Goal: Communication & Community: Answer question/provide support

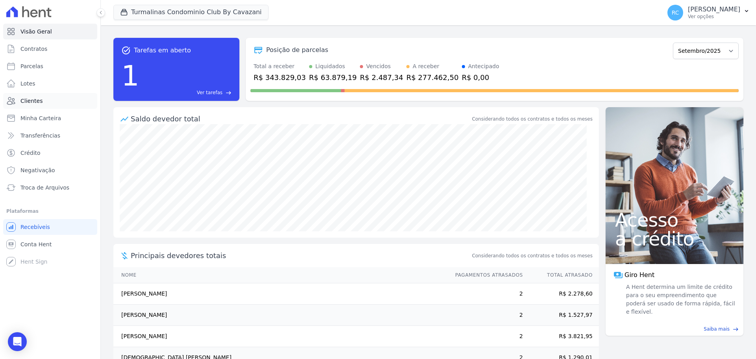
click at [42, 100] on link "Clientes" at bounding box center [50, 101] width 94 height 16
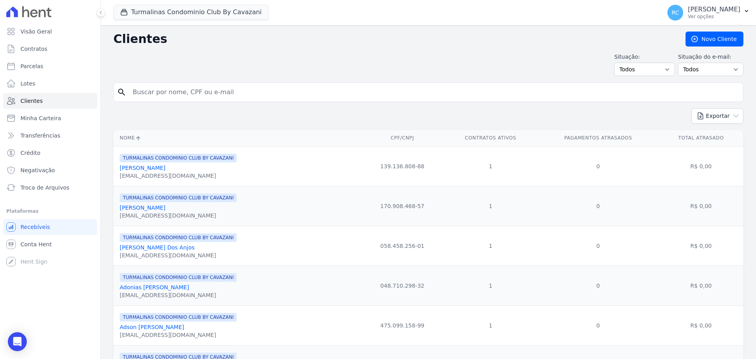
click at [261, 93] on input "search" at bounding box center [434, 92] width 612 height 16
type input "[PERSON_NAME]"
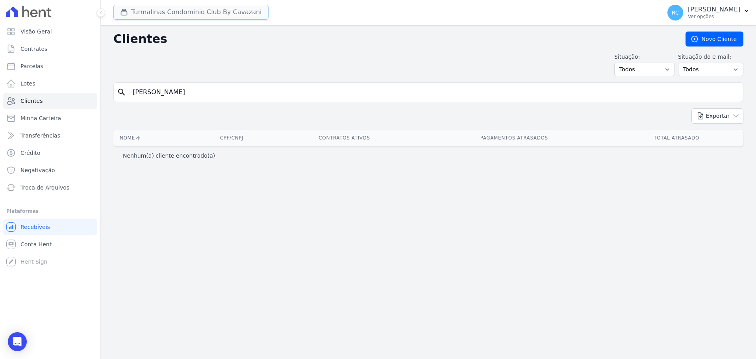
click at [190, 15] on button "Turmalinas Condominio Club By Cavazani" at bounding box center [190, 12] width 155 height 15
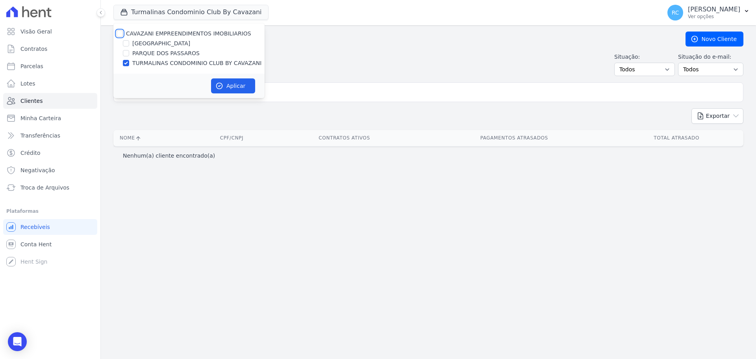
click at [117, 32] on input "CAVAZANI EMPREENDIMENTOS IMOBILIARIOS" at bounding box center [120, 33] width 6 height 6
checkbox input "true"
click at [240, 80] on button "Aplicar" at bounding box center [233, 85] width 44 height 15
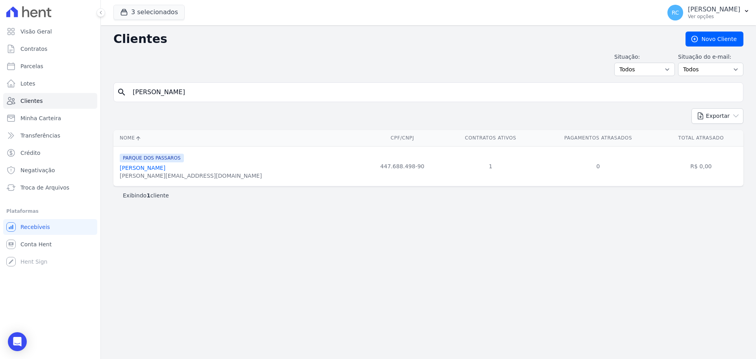
click at [361, 164] on td "447.688.498-90" at bounding box center [402, 166] width 82 height 40
copy tr "447.688.498-90"
drag, startPoint x: 384, startPoint y: 278, endPoint x: 137, endPoint y: 231, distance: 251.8
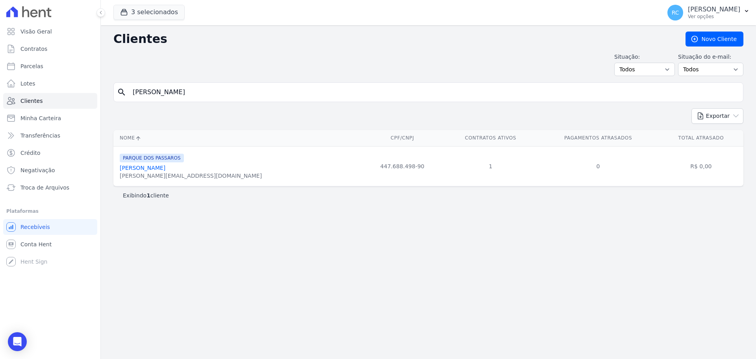
click at [377, 278] on div "Clientes [GEOGRAPHIC_DATA] Situação: Todos Adimplentes Inadimplentes Situação d…" at bounding box center [428, 192] width 655 height 334
click at [40, 246] on span "Conta Hent" at bounding box center [35, 244] width 31 height 8
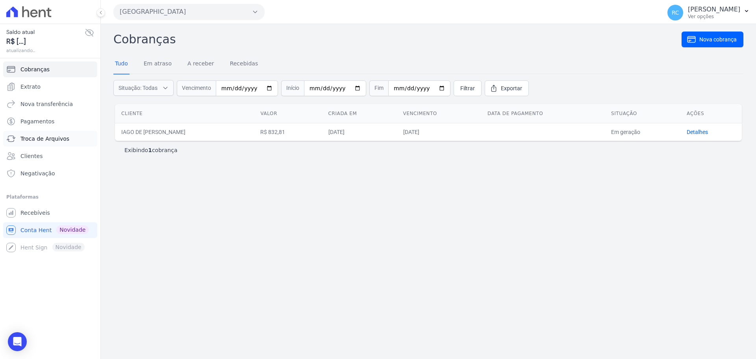
click at [52, 140] on span "Troca de Arquivos" at bounding box center [44, 139] width 49 height 8
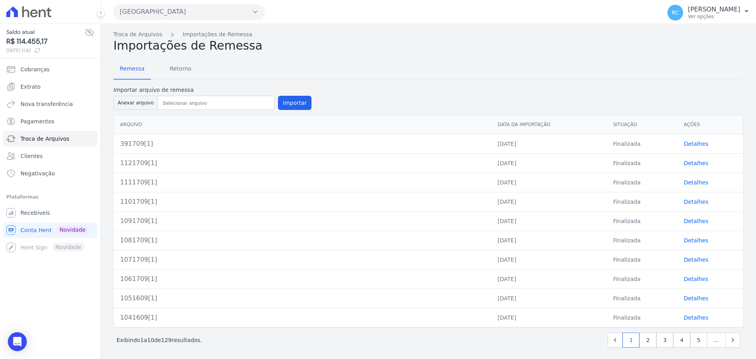
click at [193, 65] on div "Remessa Retorno" at bounding box center [428, 69] width 630 height 20
click at [183, 68] on span "Retorno" at bounding box center [180, 69] width 31 height 16
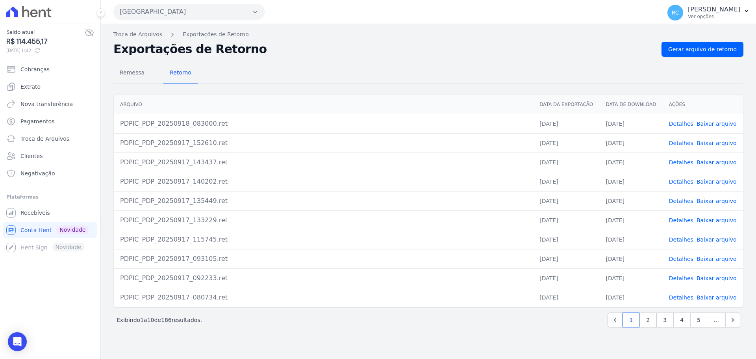
click at [682, 121] on link "Detalhes" at bounding box center [681, 124] width 24 height 6
click at [684, 297] on link "Detalhes" at bounding box center [681, 297] width 24 height 6
click at [687, 278] on link "Detalhes" at bounding box center [681, 278] width 24 height 6
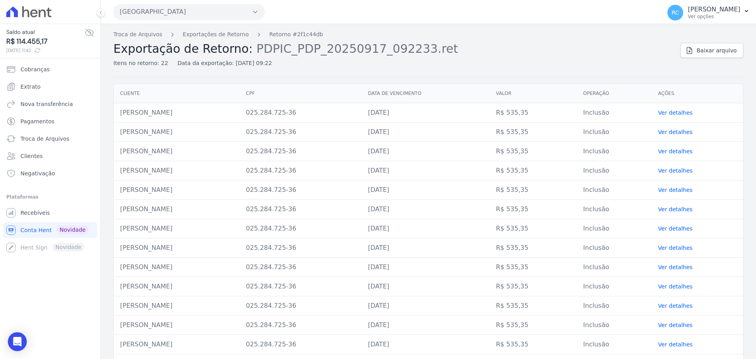
scroll to position [175, 0]
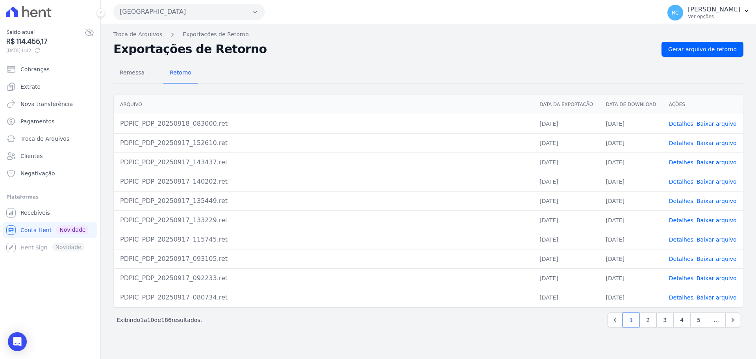
click at [684, 256] on link "Detalhes" at bounding box center [681, 259] width 24 height 6
click at [710, 259] on link "Baixar arquivo" at bounding box center [717, 259] width 40 height 6
click at [37, 214] on span "Recebíveis" at bounding box center [35, 213] width 30 height 8
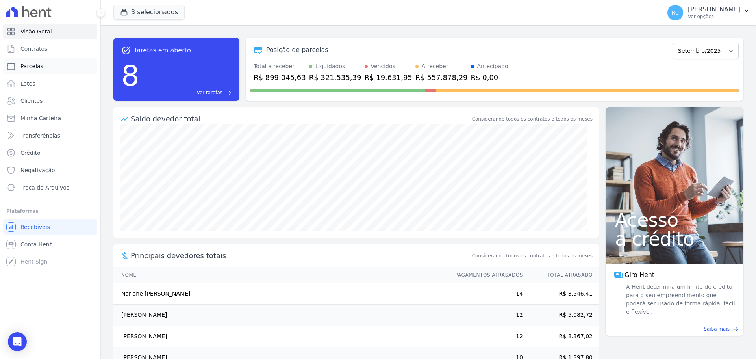
click at [48, 72] on link "Parcelas" at bounding box center [50, 66] width 94 height 16
select select
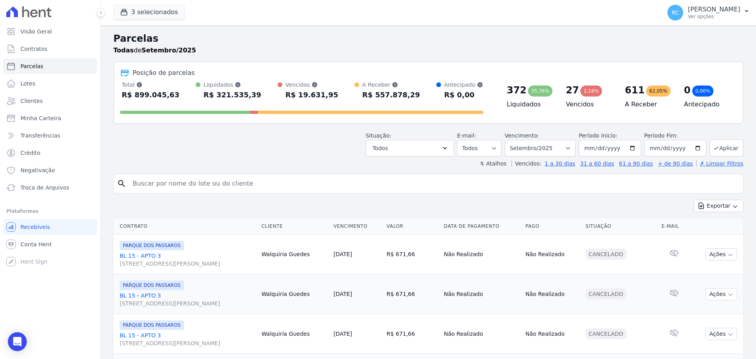
click at [184, 184] on input "search" at bounding box center [434, 184] width 612 height 16
paste input "00190.00009 00000.000000 00000.000174 8 12100001410090"
type input "00190.00009 00000.000000 00000.000174 8 12100001410090"
type input "a"
type input "[PERSON_NAME]"
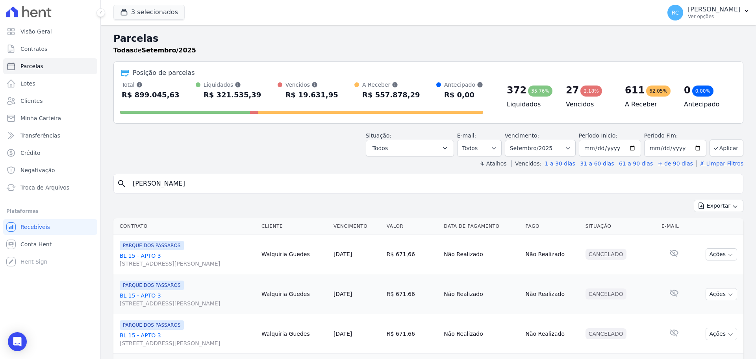
select select
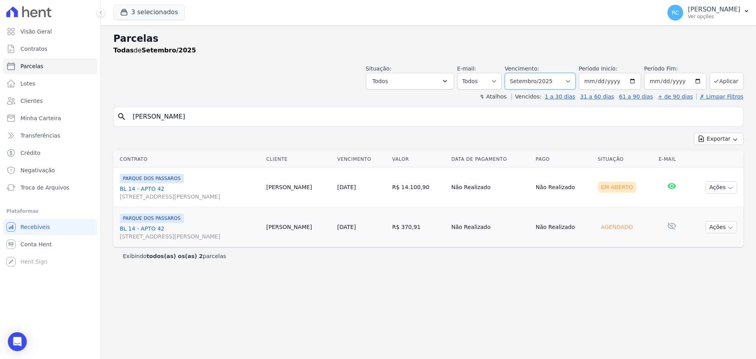
click at [575, 81] on select "[GEOGRAPHIC_DATA] por período ──────── Todos os meses Dezembro/2021 [GEOGRAPHIC…" at bounding box center [540, 81] width 71 height 17
click at [410, 130] on div "search [PERSON_NAME] Exportar Exportar PDF Exportar CSV Contrato Cliente Vencim…" at bounding box center [428, 186] width 630 height 158
click at [720, 182] on button "Ações" at bounding box center [722, 187] width 32 height 12
click at [719, 211] on link "Ver boleto" at bounding box center [719, 205] width 76 height 15
click at [295, 191] on td "[PERSON_NAME]" at bounding box center [298, 187] width 71 height 40
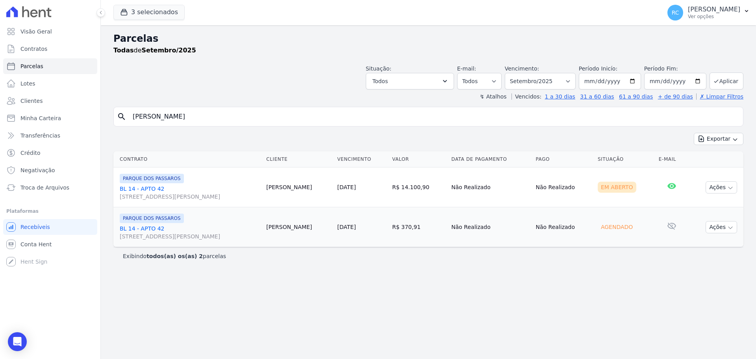
click at [299, 187] on td "[PERSON_NAME]" at bounding box center [298, 187] width 71 height 40
click at [15, 337] on icon "Open Intercom Messenger" at bounding box center [17, 341] width 10 height 10
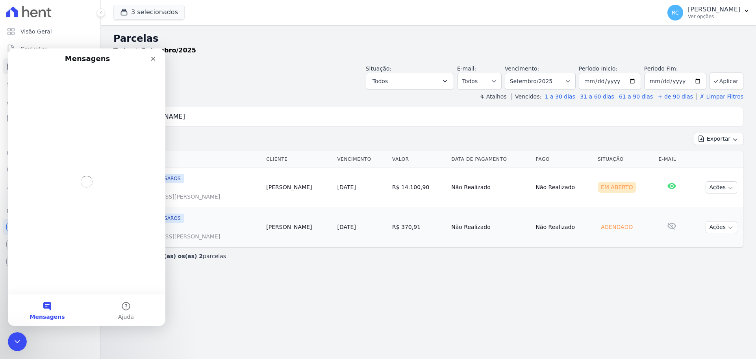
click at [45, 311] on button "Mensagens" at bounding box center [47, 310] width 79 height 32
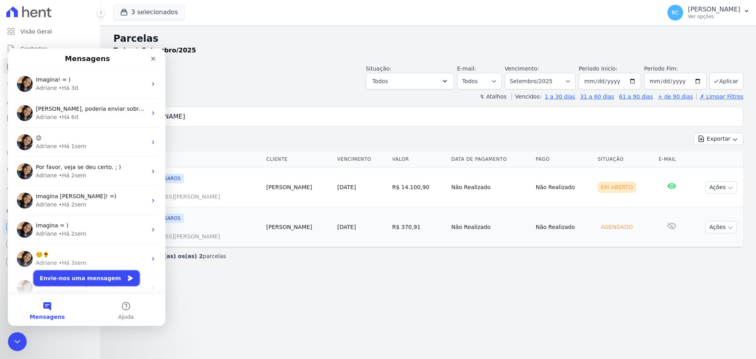
click at [127, 280] on icon "Envie-nos uma mensagem" at bounding box center [130, 278] width 6 height 6
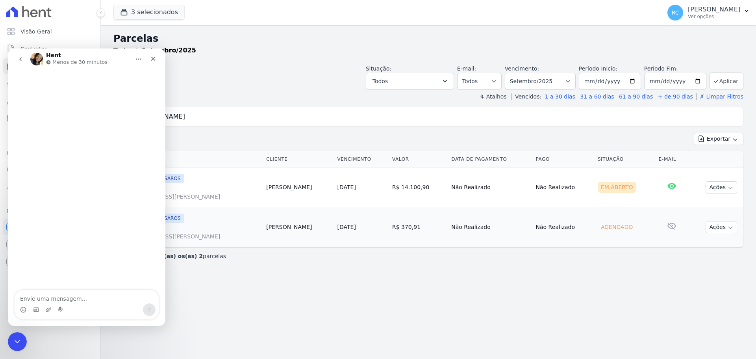
type textarea "l"
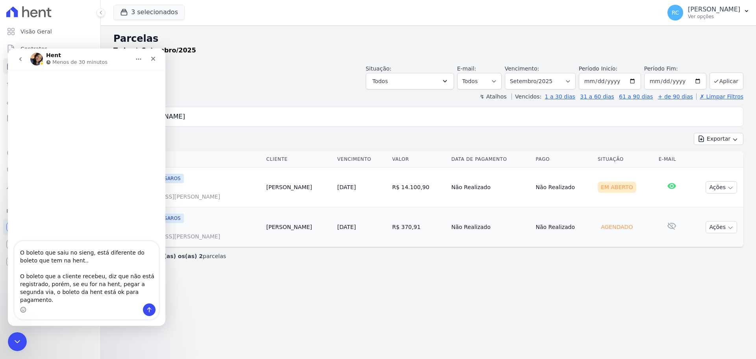
scroll to position [100, 0]
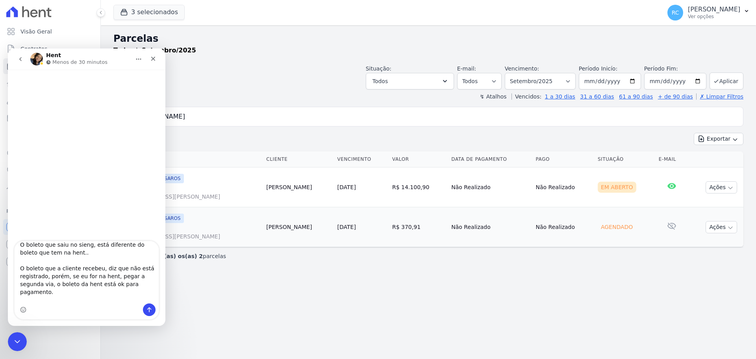
type textarea "Olá, bom dia! Tudo bem? Por favor, ontem eu emiti um boleto de quitação de um c…"
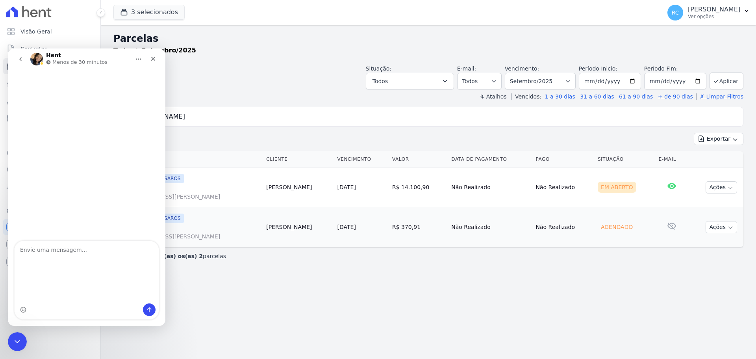
scroll to position [0, 0]
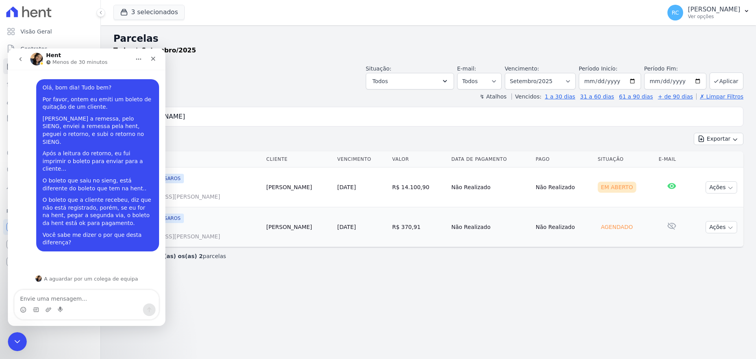
click at [76, 303] on div "Messenger da Intercom" at bounding box center [87, 309] width 144 height 13
click at [83, 297] on textarea "Envie uma mensagem..." at bounding box center [87, 296] width 144 height 13
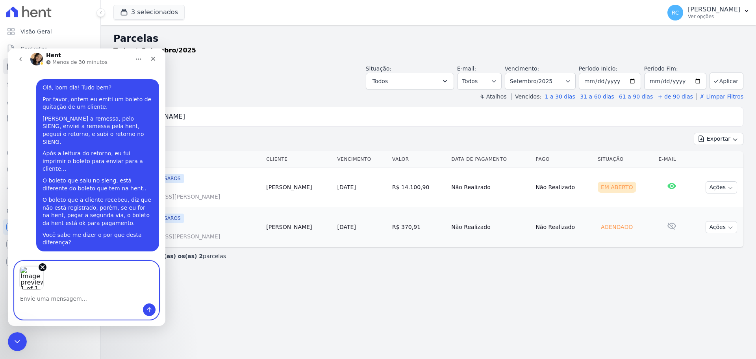
scroll to position [6, 0]
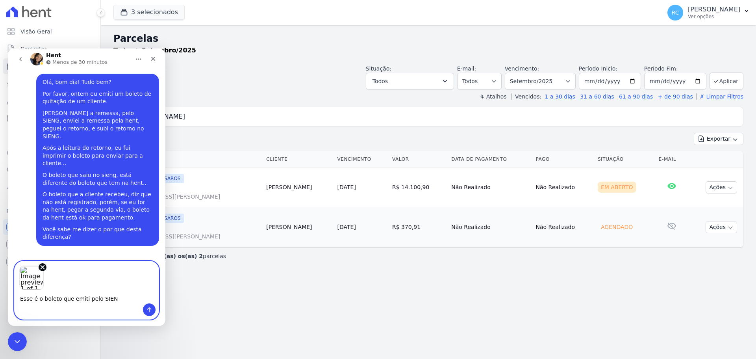
type textarea "Esse é o boleto que emiti pelo SIENG"
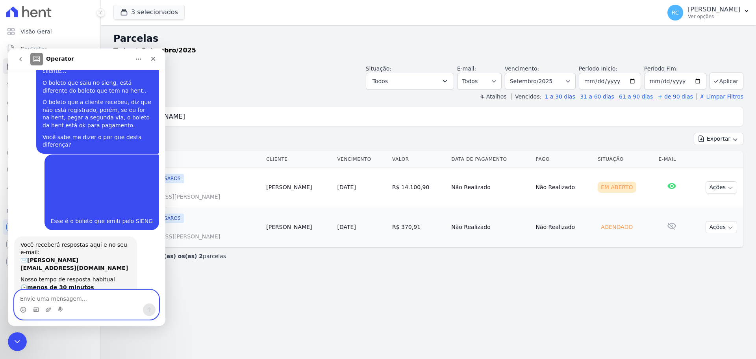
scroll to position [99, 0]
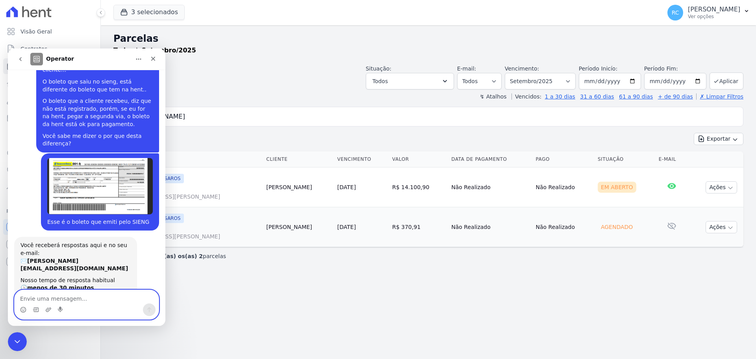
click at [91, 300] on textarea "Envie uma mensagem..." at bounding box center [87, 296] width 144 height 13
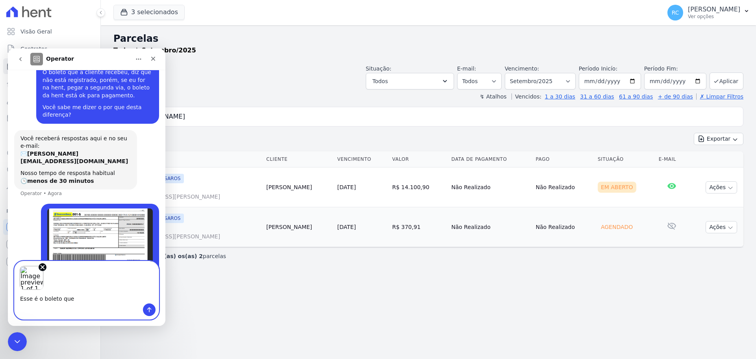
scroll to position [133, 0]
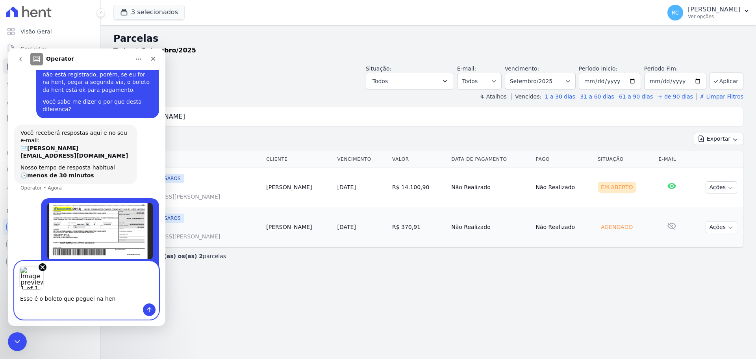
type textarea "Esse é o boleto que peguei na hent"
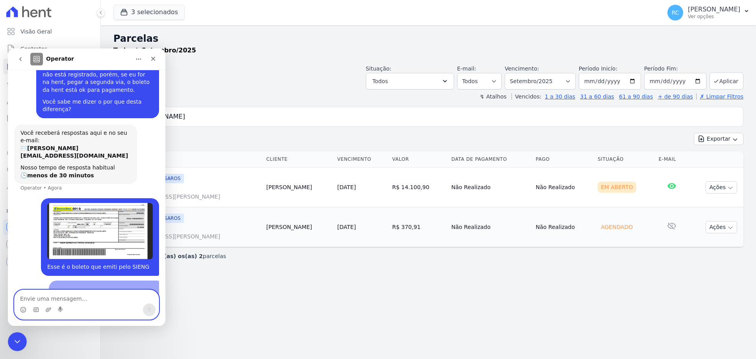
scroll to position [197, 0]
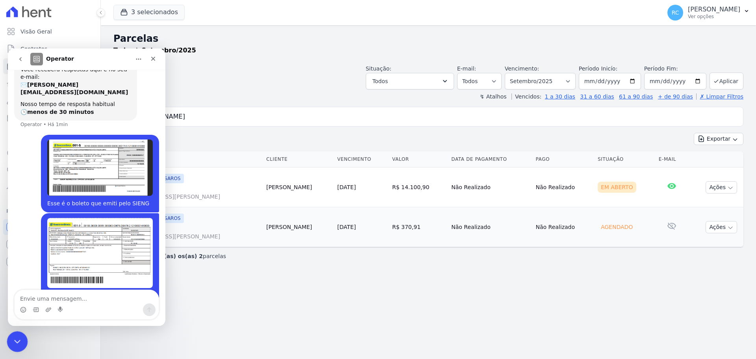
click at [15, 339] on icon "Fechar mensagem da Intercom" at bounding box center [15, 340] width 9 height 9
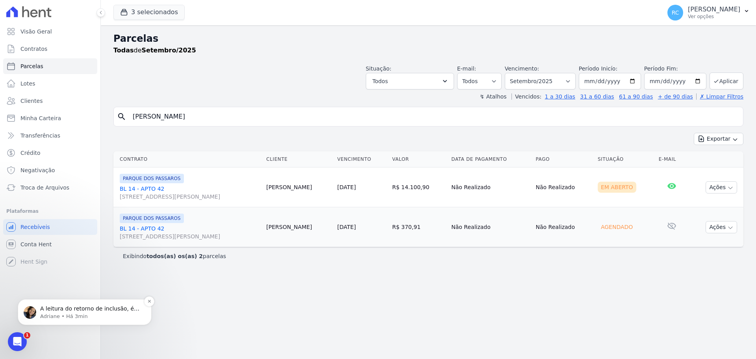
scroll to position [393, 0]
click at [81, 315] on p "Adriane • Há 3min" at bounding box center [91, 316] width 102 height 7
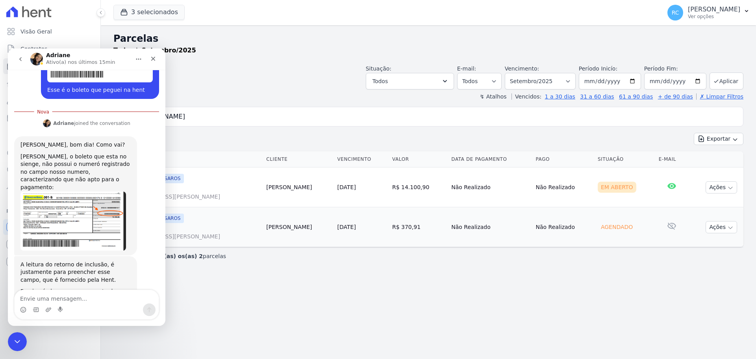
scroll to position [406, 0]
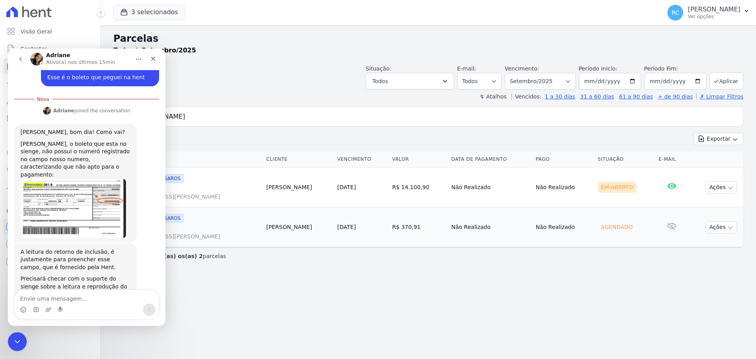
click at [106, 293] on textarea "Envie uma mensagem..." at bounding box center [87, 296] width 144 height 13
type textarea "Combinado, muito obrigada pela explicação."
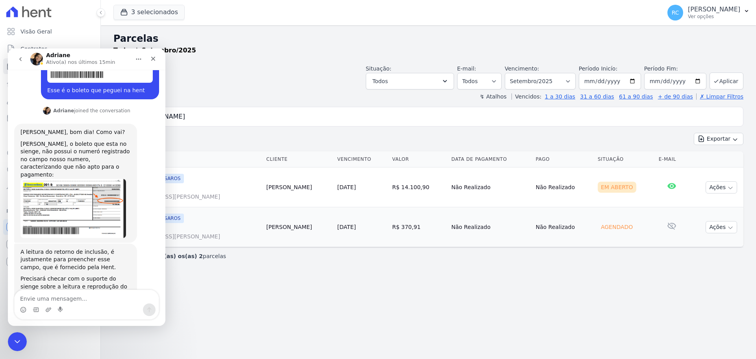
scroll to position [377, 0]
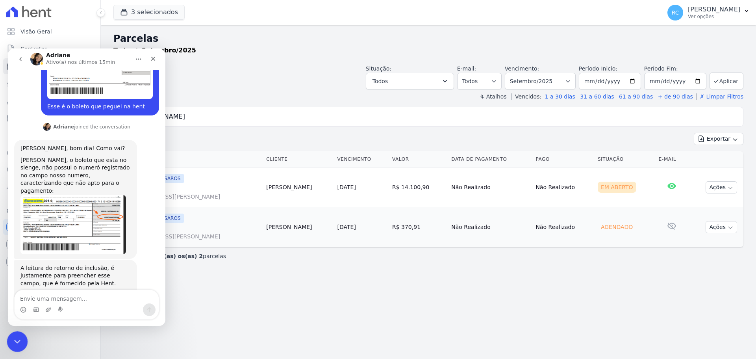
click at [15, 343] on icon "Fechar mensagem da Intercom" at bounding box center [15, 340] width 9 height 9
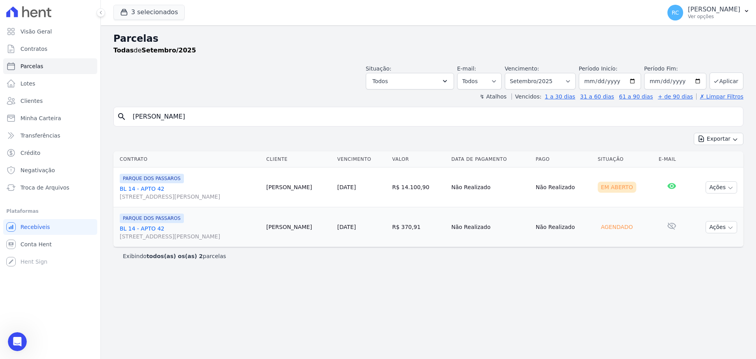
scroll to position [416, 0]
click at [14, 338] on icon "Abrir mensagem da Intercom" at bounding box center [16, 340] width 13 height 13
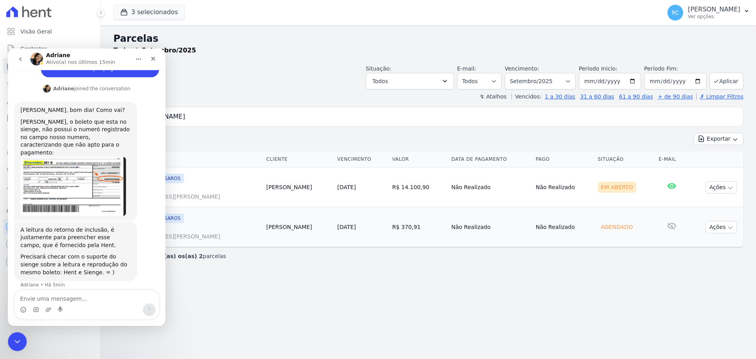
click at [75, 159] on img "Adriane diz…" at bounding box center [73, 186] width 106 height 59
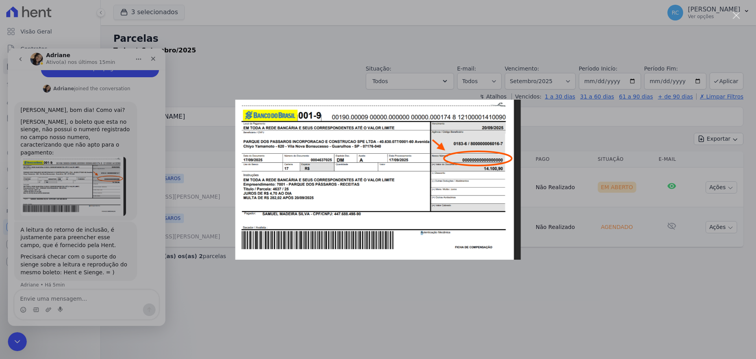
scroll to position [0, 0]
click at [197, 171] on div "Messenger da Intercom" at bounding box center [378, 179] width 756 height 359
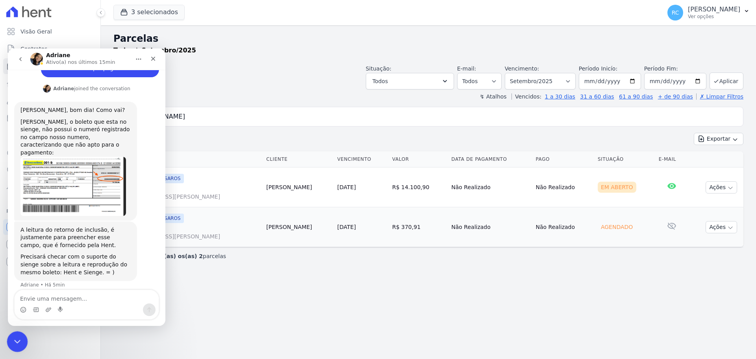
drag, startPoint x: 13, startPoint y: 335, endPoint x: 31, endPoint y: 658, distance: 323.1
click at [12, 334] on div "Fechar mensagem da Intercom" at bounding box center [16, 340] width 19 height 19
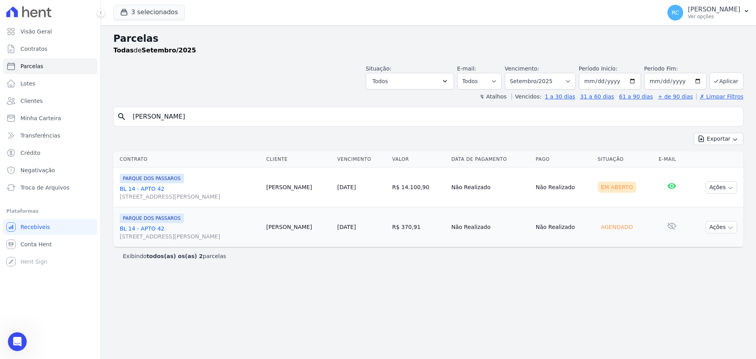
click at [217, 111] on input "[PERSON_NAME]" at bounding box center [434, 117] width 612 height 16
select select
click at [217, 110] on input "[PERSON_NAME]" at bounding box center [434, 117] width 612 height 16
select select
drag, startPoint x: 217, startPoint y: 110, endPoint x: 227, endPoint y: 106, distance: 10.4
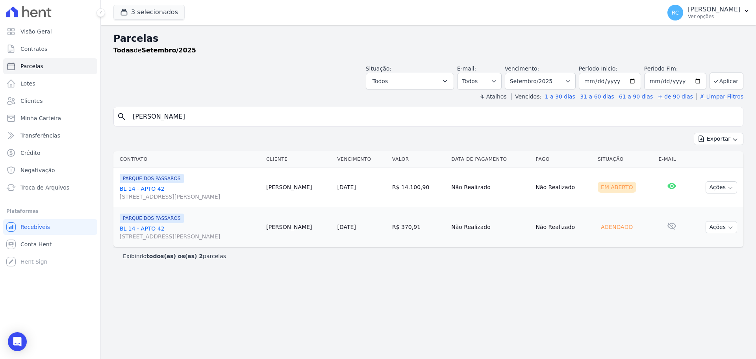
click at [227, 106] on div "Parcelas Todas de Setembro/2025 Situação: Agendado Em Aberto Pago Processando C…" at bounding box center [428, 192] width 655 height 334
type input "[PERSON_NAME]"
select select
click at [349, 106] on div "Parcelas Todas de Setembro/2025 Situação: Agendado Em Aberto Pago Processando C…" at bounding box center [428, 192] width 655 height 334
click at [341, 116] on input "[PERSON_NAME]" at bounding box center [434, 117] width 612 height 16
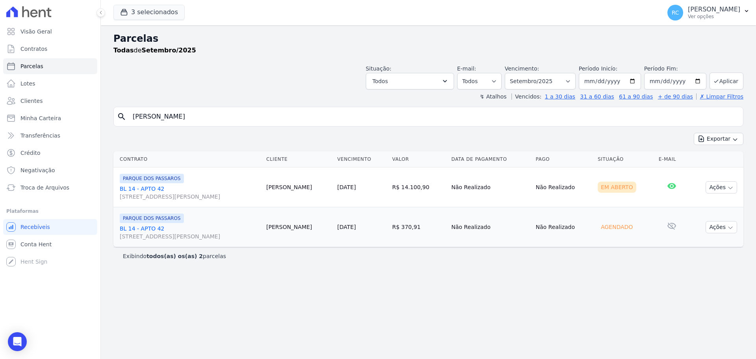
select select
click at [341, 115] on input "[PERSON_NAME]" at bounding box center [434, 117] width 612 height 16
select select
click at [720, 186] on button "Ações" at bounding box center [722, 187] width 32 height 12
click at [390, 299] on div "Parcelas Todas de Setembro/2025 Situação: Agendado Em Aberto Pago Processando C…" at bounding box center [428, 192] width 655 height 334
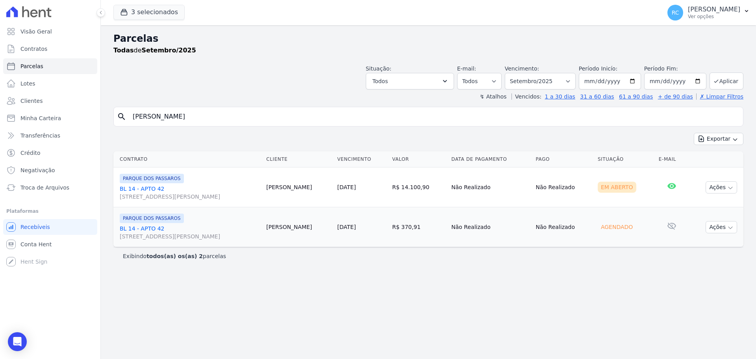
click at [324, 117] on input "[PERSON_NAME]" at bounding box center [434, 117] width 612 height 16
select select
drag, startPoint x: 566, startPoint y: 304, endPoint x: 514, endPoint y: 203, distance: 114.2
click at [562, 301] on div "Parcelas Todas de Setembro/2025 Situação: Agendado Em Aberto Pago Processando C…" at bounding box center [428, 192] width 655 height 334
